Goal: Download file/media

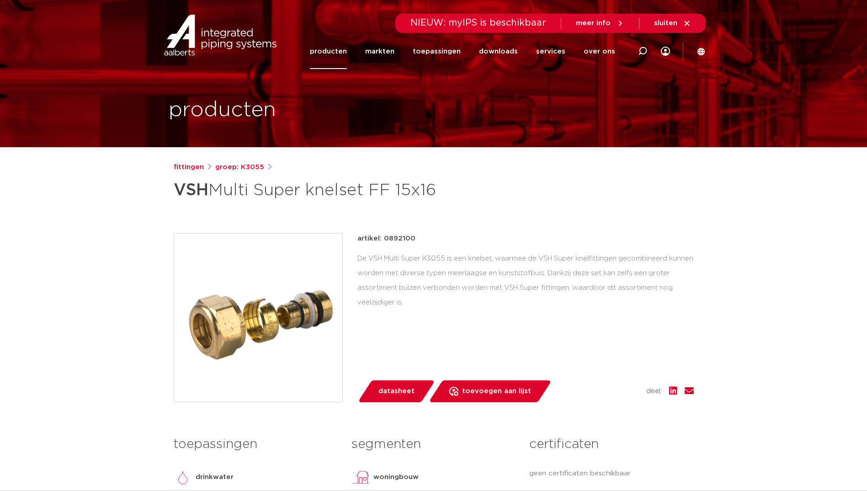
click at [407, 392] on span "datasheet" at bounding box center [396, 391] width 36 height 15
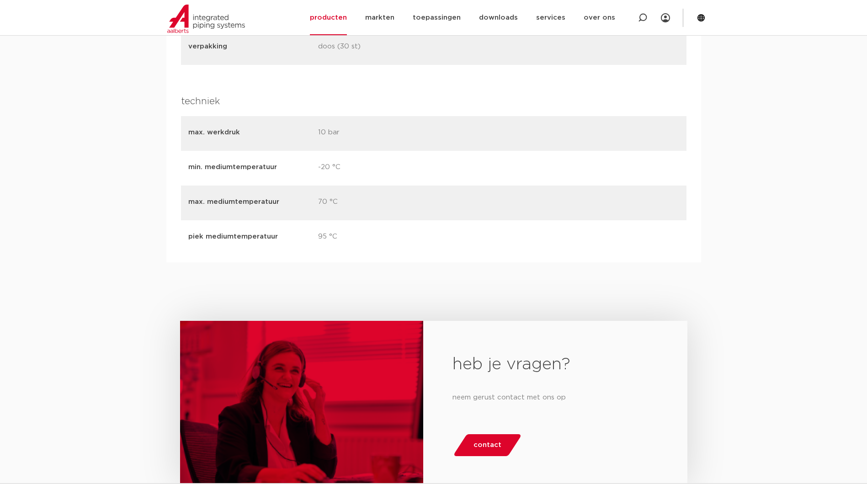
scroll to position [1837, 0]
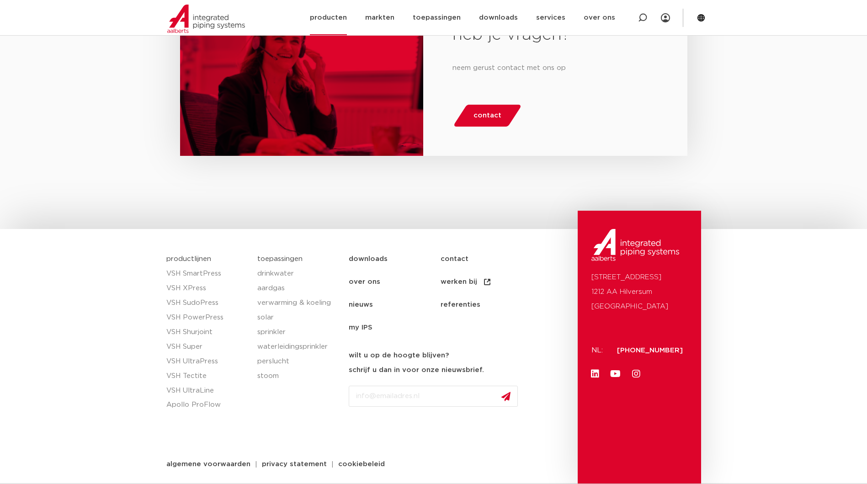
click at [641, 17] on icon at bounding box center [642, 17] width 9 height 9
type input "multi super"
click button "Zoeken" at bounding box center [0, 0] width 0 height 0
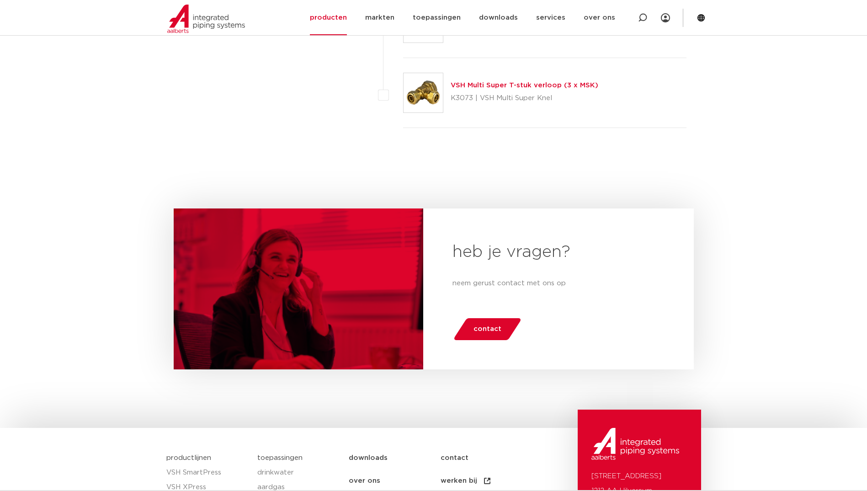
scroll to position [1054, 0]
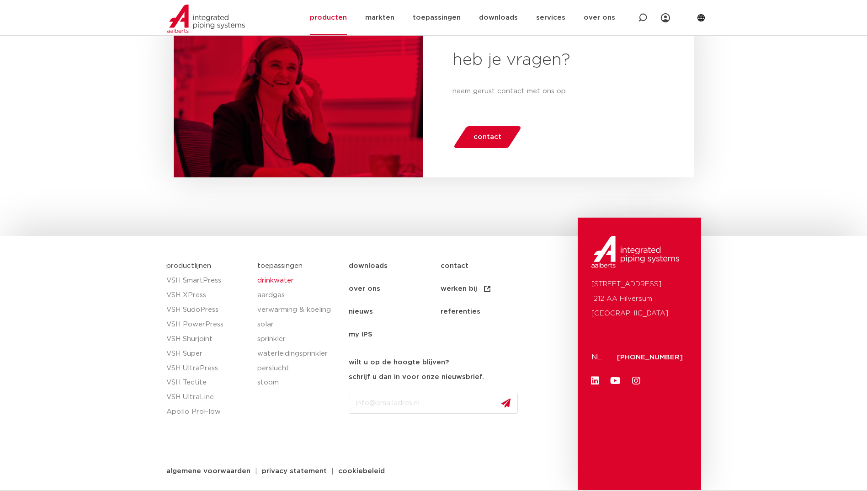
click at [286, 281] on link "drinkwater" at bounding box center [298, 280] width 82 height 15
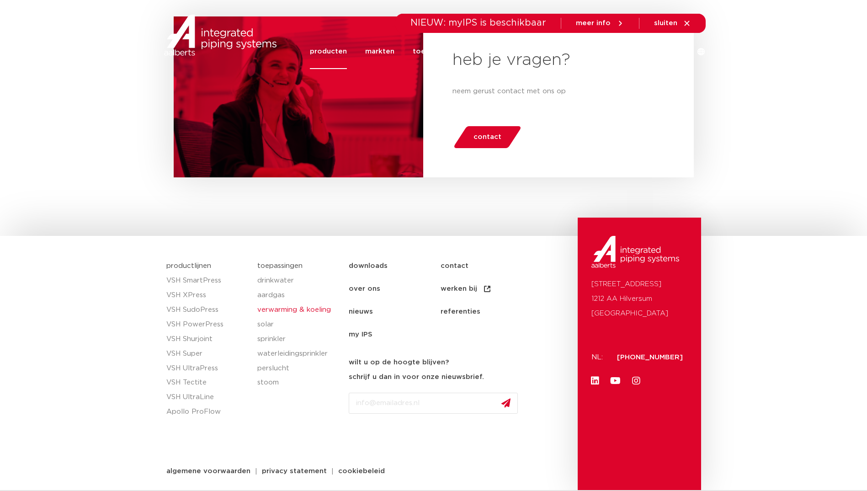
click at [294, 310] on link "verwarming & koeling" at bounding box center [298, 309] width 82 height 15
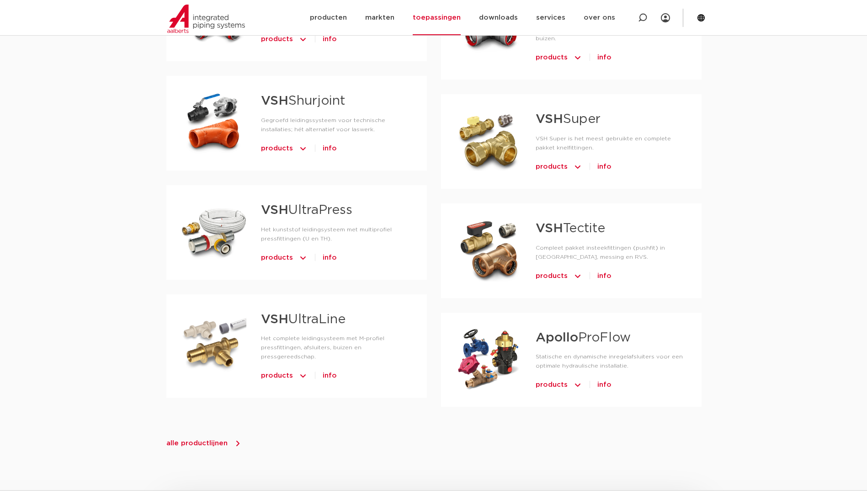
scroll to position [777, 0]
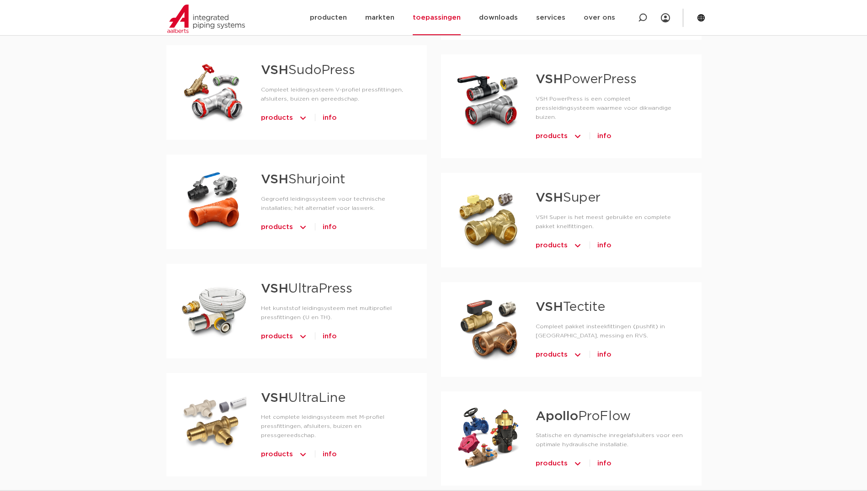
click at [567, 191] on link "VSH Super" at bounding box center [568, 197] width 65 height 13
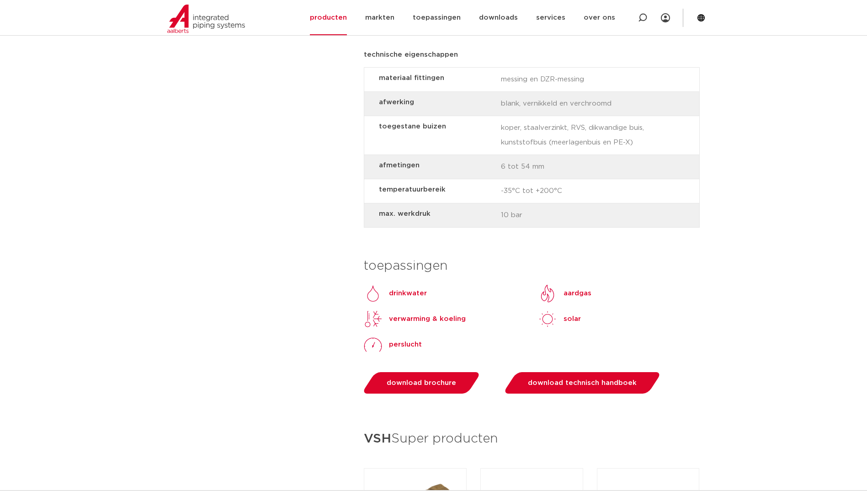
scroll to position [960, 0]
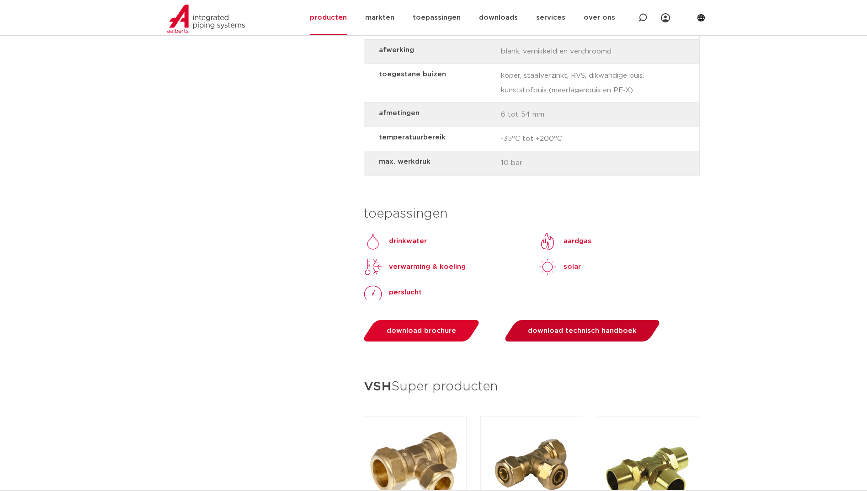
click at [546, 330] on span "download technisch handboek" at bounding box center [582, 330] width 109 height 7
